Goal: Task Accomplishment & Management: Use online tool/utility

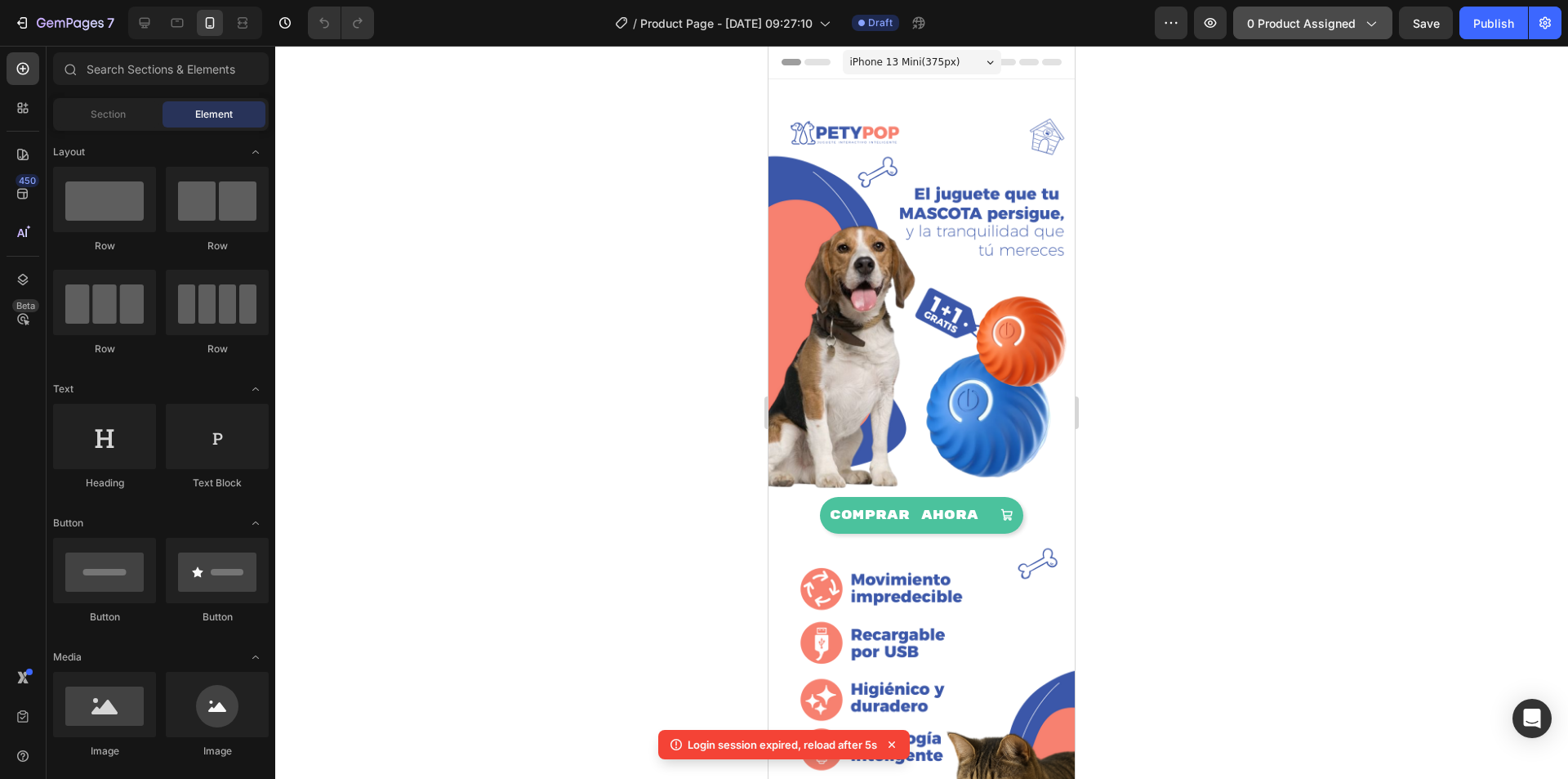
click at [1369, 29] on icon "button" at bounding box center [1370, 23] width 16 height 16
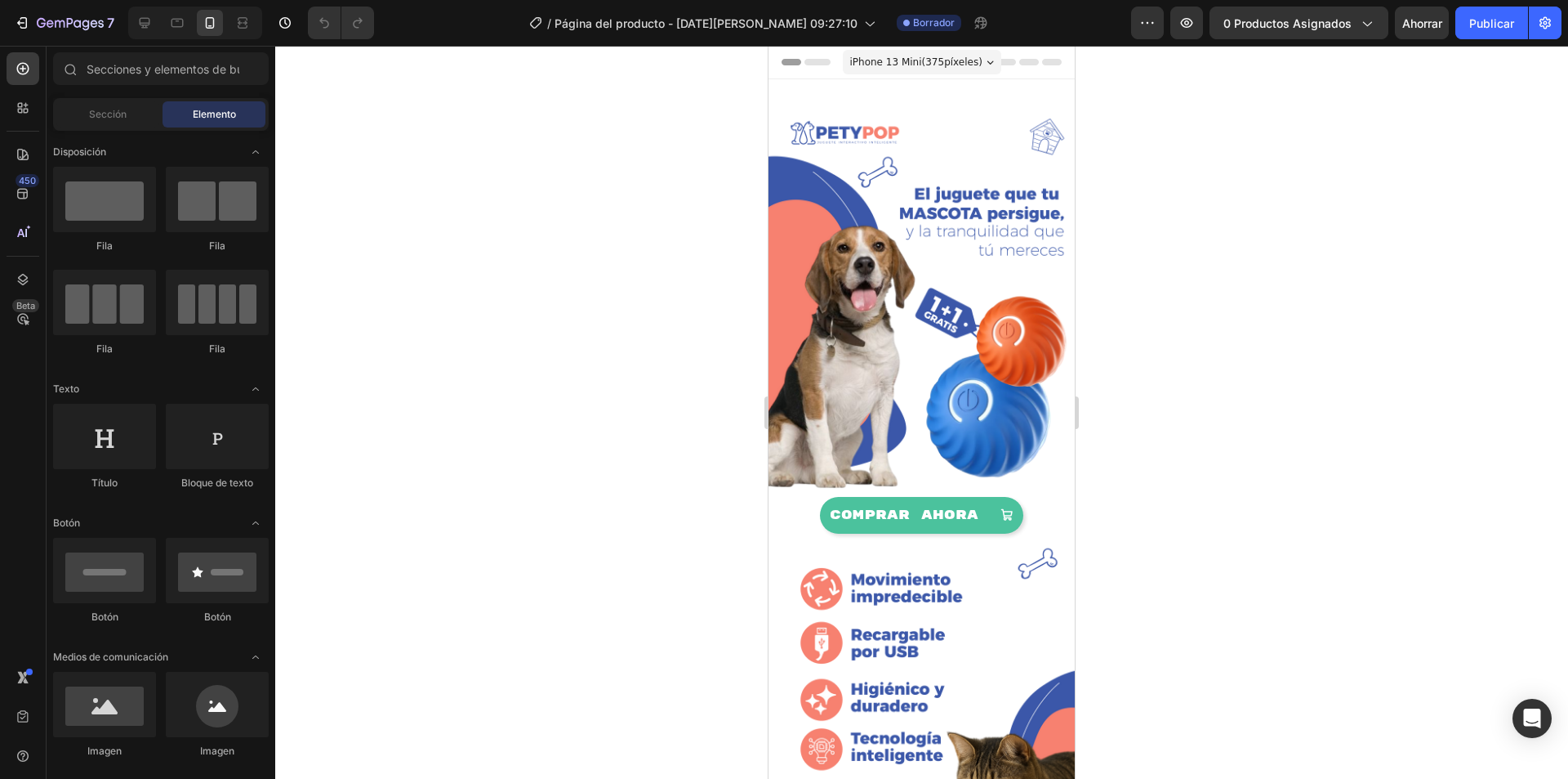
click at [1339, 124] on div at bounding box center [921, 412] width 1293 height 733
click at [1358, 22] on icon "button" at bounding box center [1366, 23] width 16 height 16
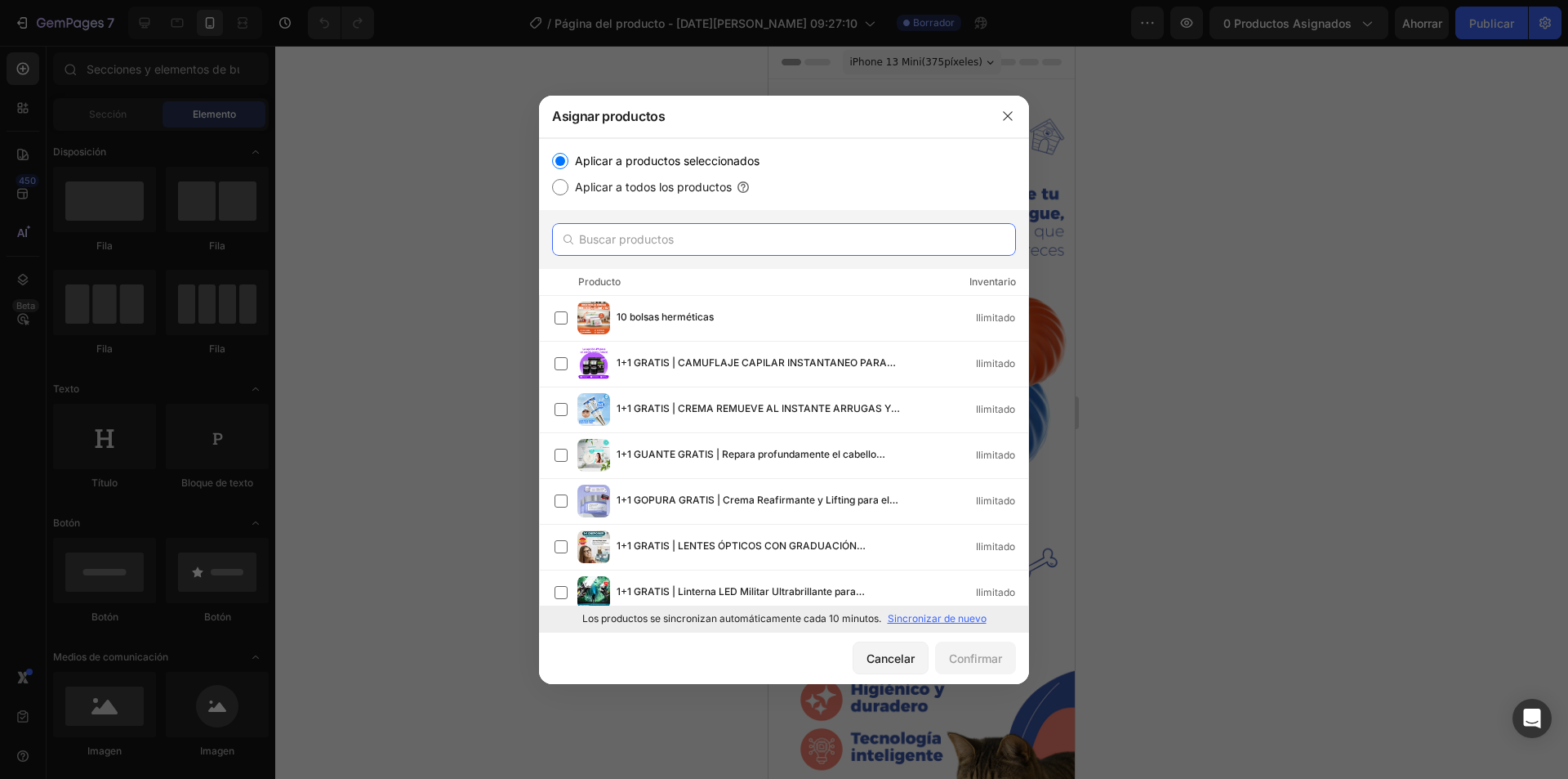
click at [715, 242] on input "text" at bounding box center [784, 239] width 464 height 33
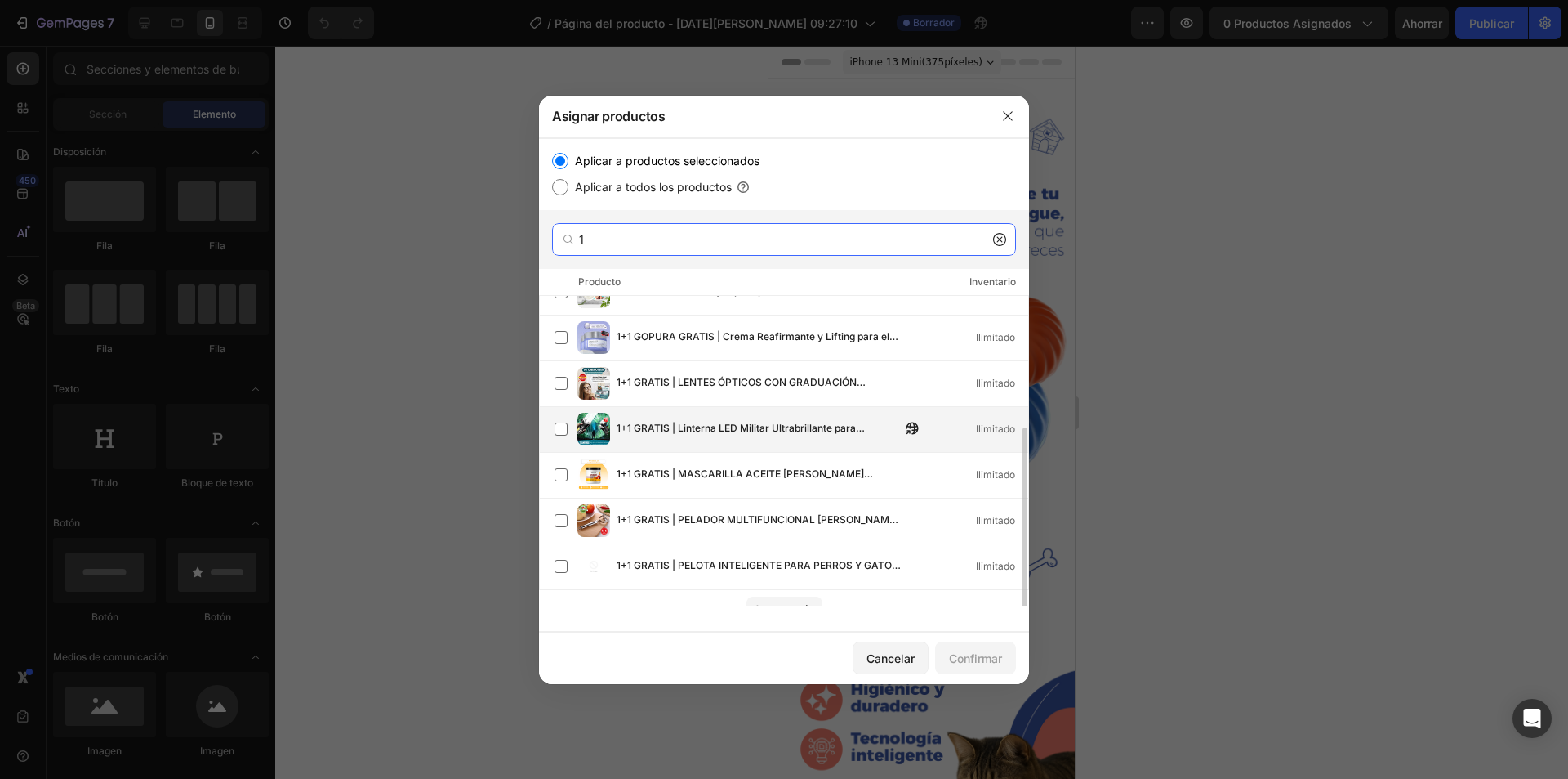
scroll to position [181, 0]
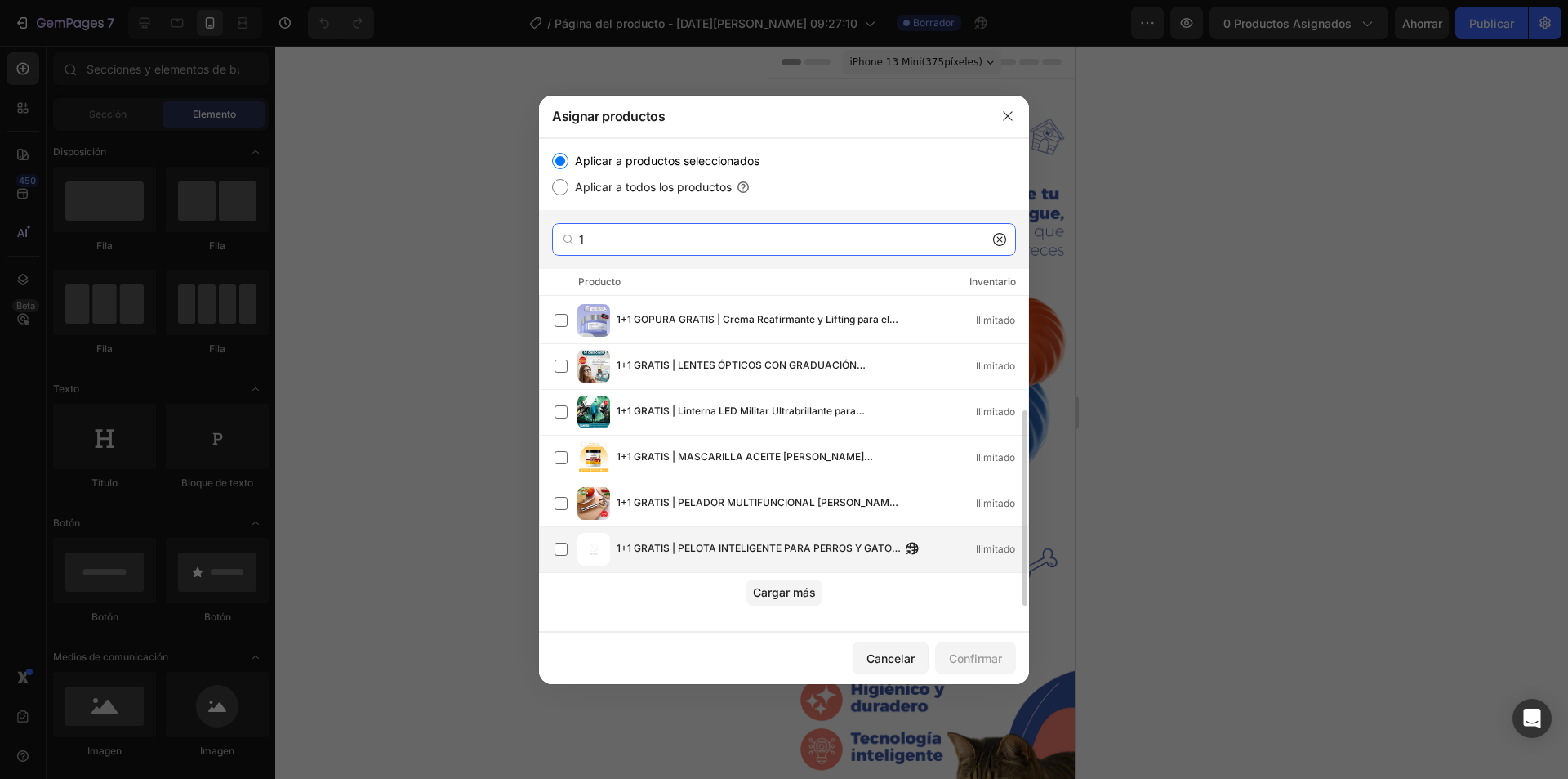
type input "1"
click at [758, 543] on font "1+1 GRATIS | PELOTA INTELIGENTE PARA PERROS Y GATOS - PETYPOP™" at bounding box center [759, 556] width 285 height 29
click at [964, 653] on font "Confirmar" at bounding box center [975, 658] width 53 height 14
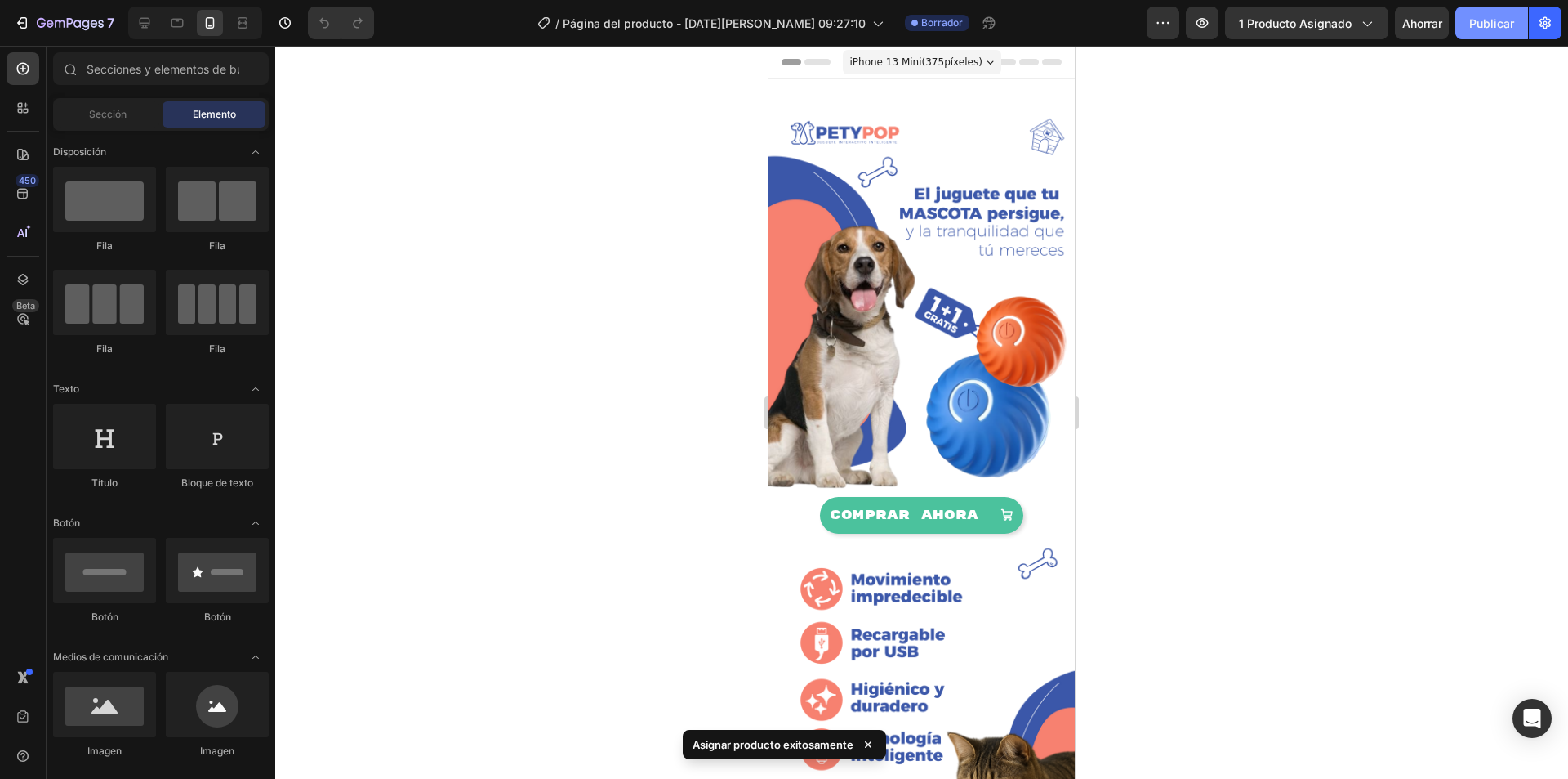
click at [1508, 30] on font "Publicar" at bounding box center [1491, 23] width 45 height 17
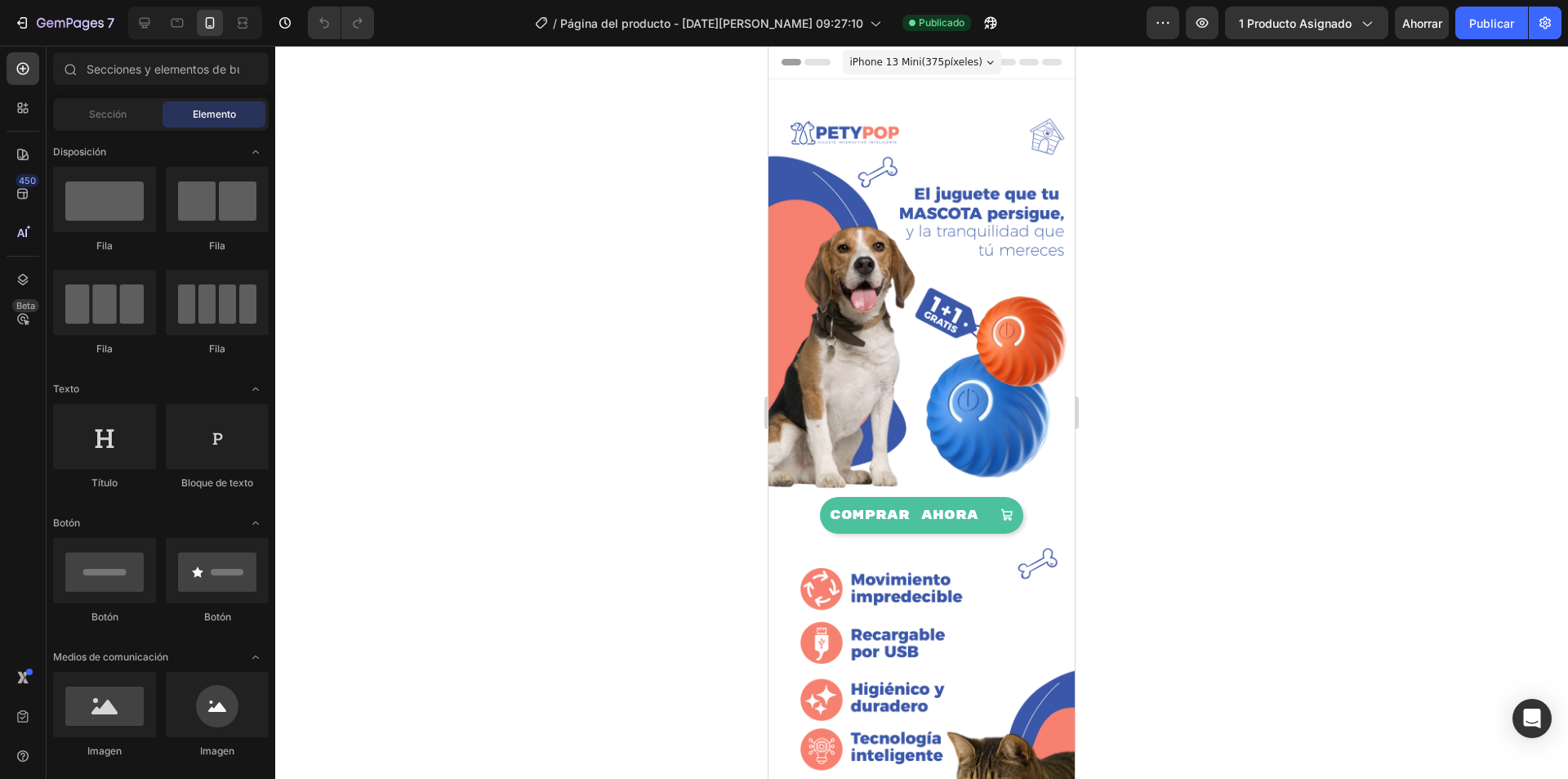
click at [1227, 217] on div at bounding box center [921, 412] width 1293 height 733
